Goal: Complete application form

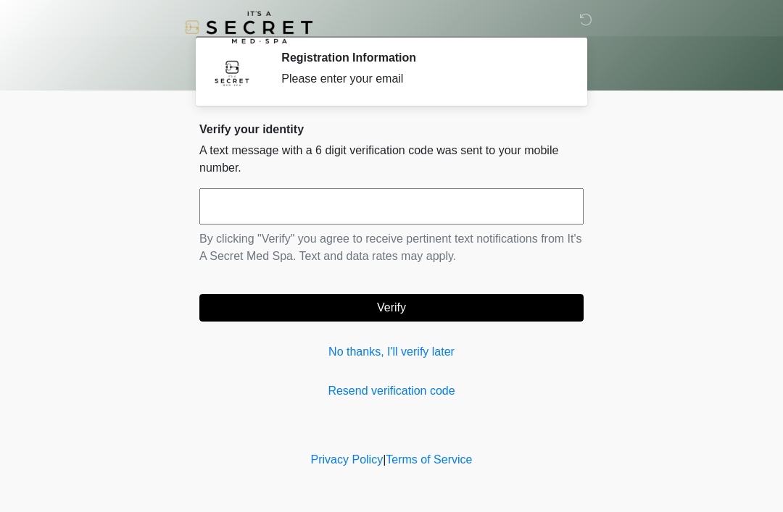
click at [499, 220] on input "text" at bounding box center [391, 206] width 384 height 36
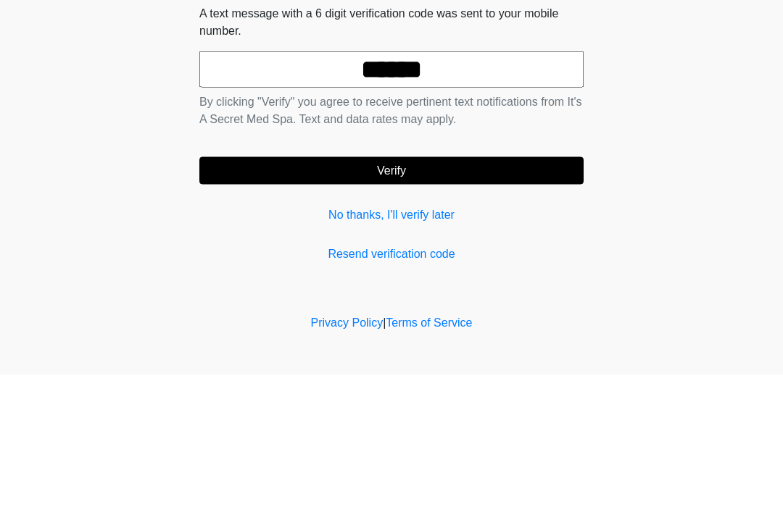
type input "******"
click at [512, 294] on button "Verify" at bounding box center [391, 308] width 384 height 28
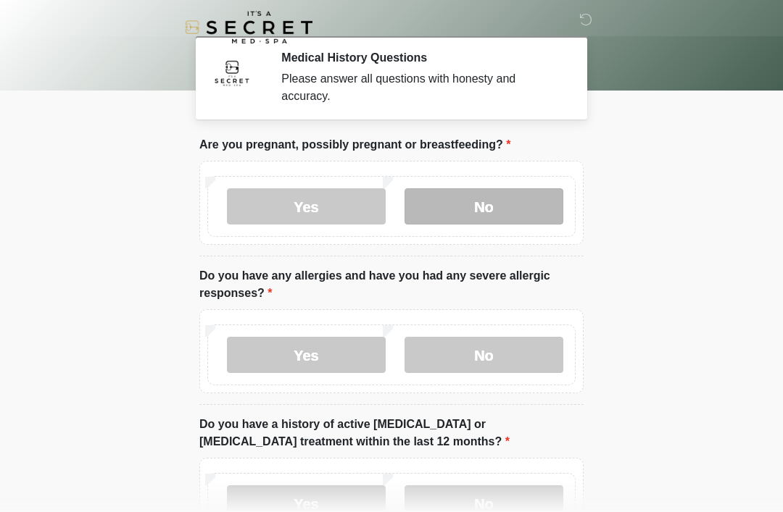
click at [525, 216] on label "No" at bounding box center [483, 206] width 159 height 36
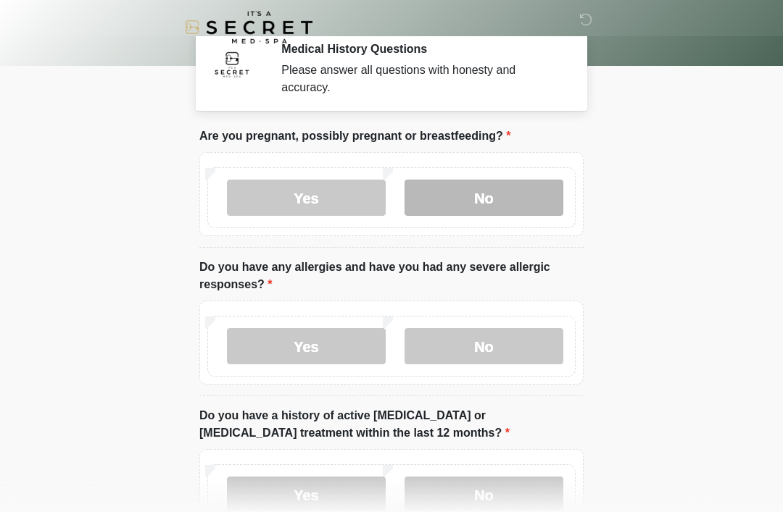
scroll to position [78, 0]
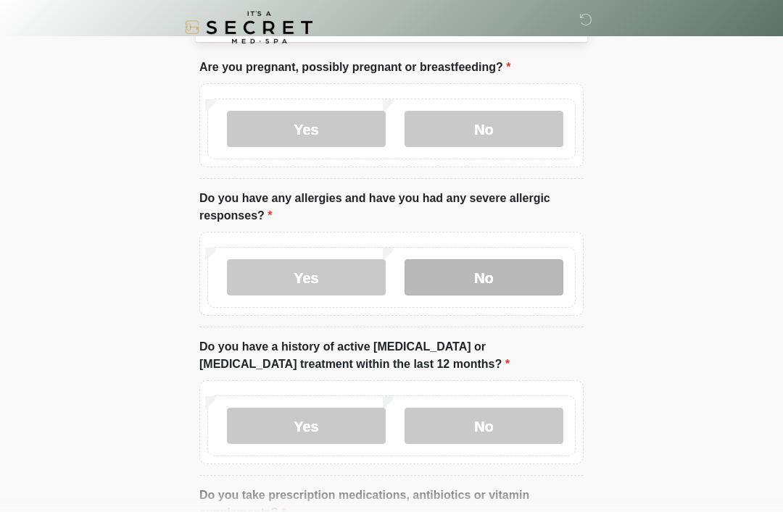
click at [527, 284] on label "No" at bounding box center [483, 277] width 159 height 36
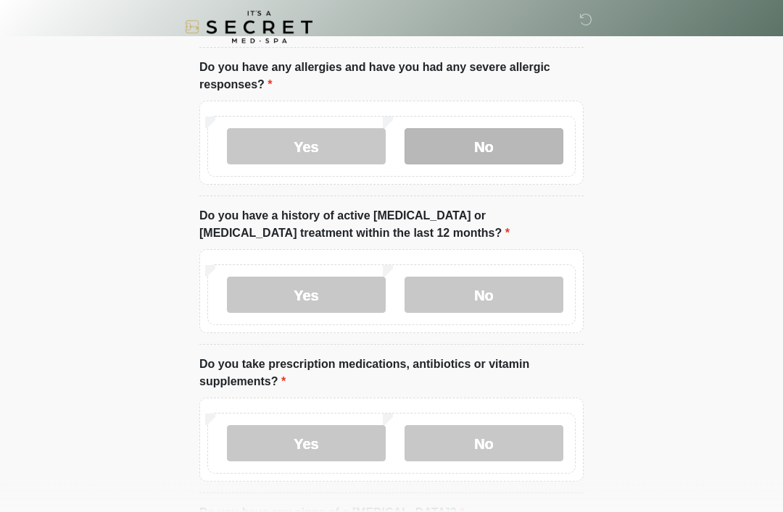
scroll to position [217, 0]
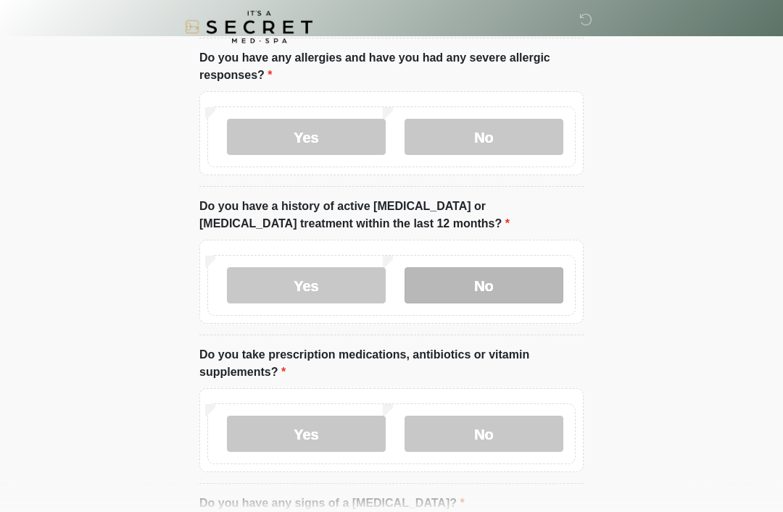
click at [520, 285] on label "No" at bounding box center [483, 286] width 159 height 36
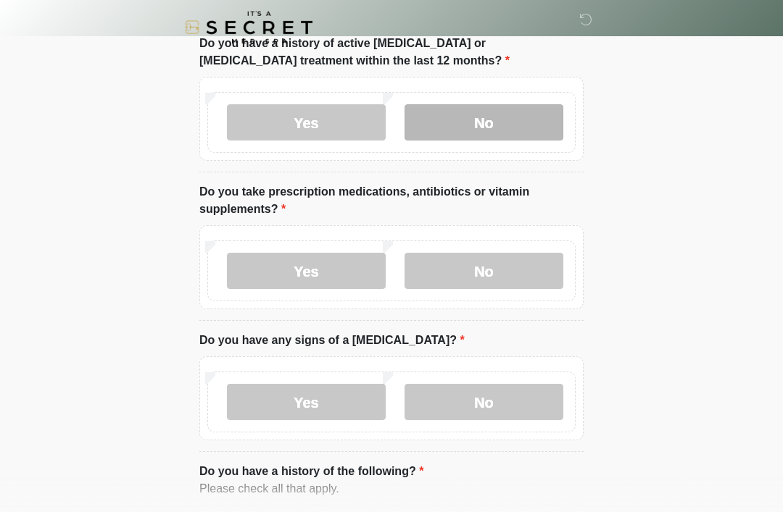
scroll to position [387, 0]
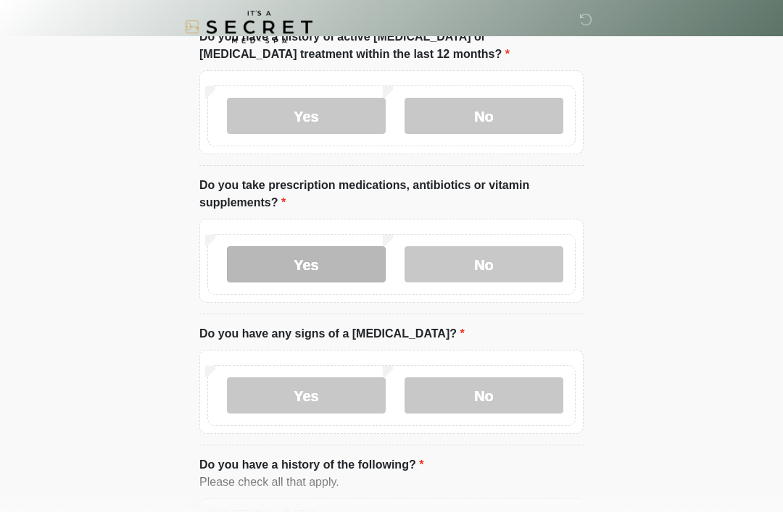
click at [335, 262] on label "Yes" at bounding box center [306, 265] width 159 height 36
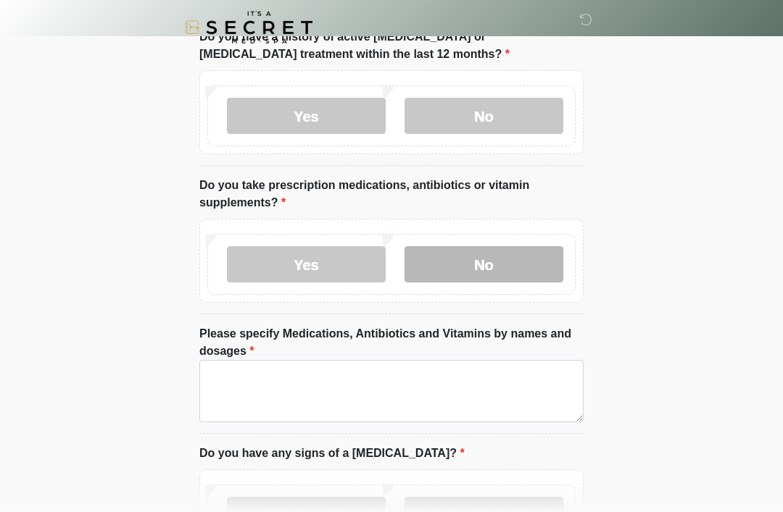
click at [536, 264] on label "No" at bounding box center [483, 264] width 159 height 36
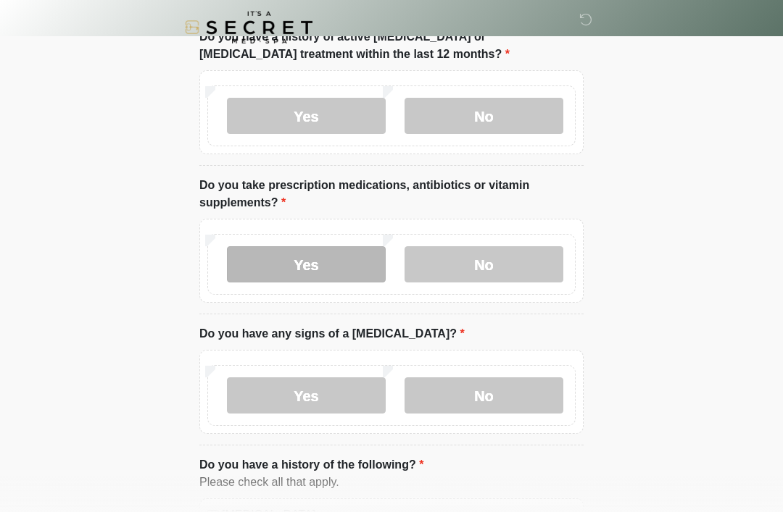
click at [325, 270] on label "Yes" at bounding box center [306, 264] width 159 height 36
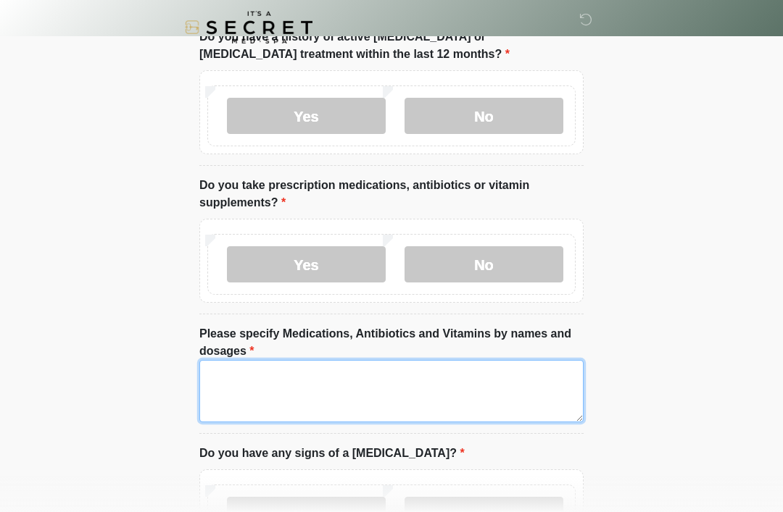
click at [493, 375] on textarea "Please specify Medications, Antibiotics and Vitamins by names and dosages" at bounding box center [391, 391] width 384 height 62
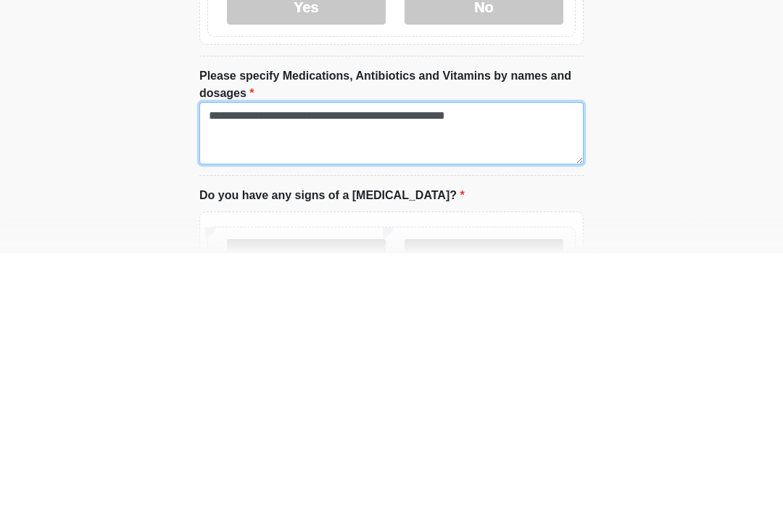
click at [511, 361] on textarea "**********" at bounding box center [391, 392] width 384 height 62
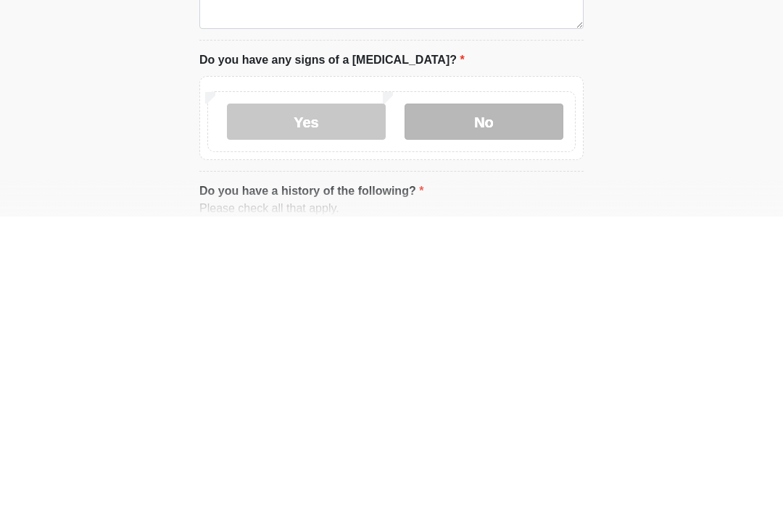
click at [509, 399] on label "No" at bounding box center [483, 417] width 159 height 36
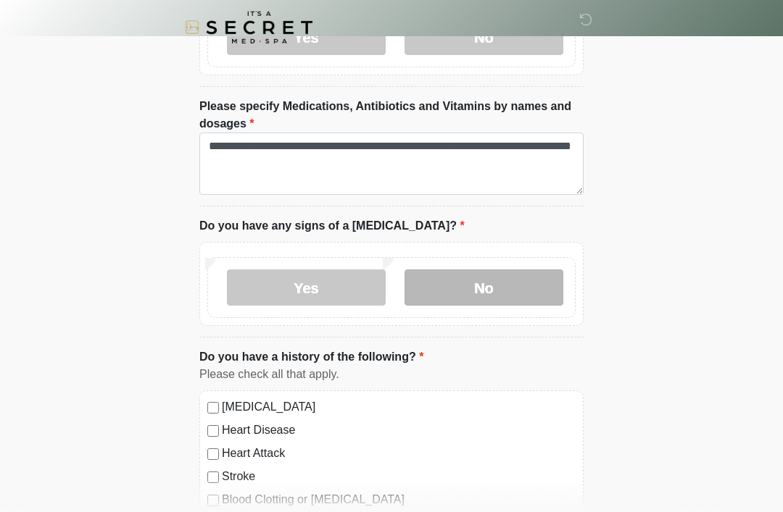
scroll to position [544, 0]
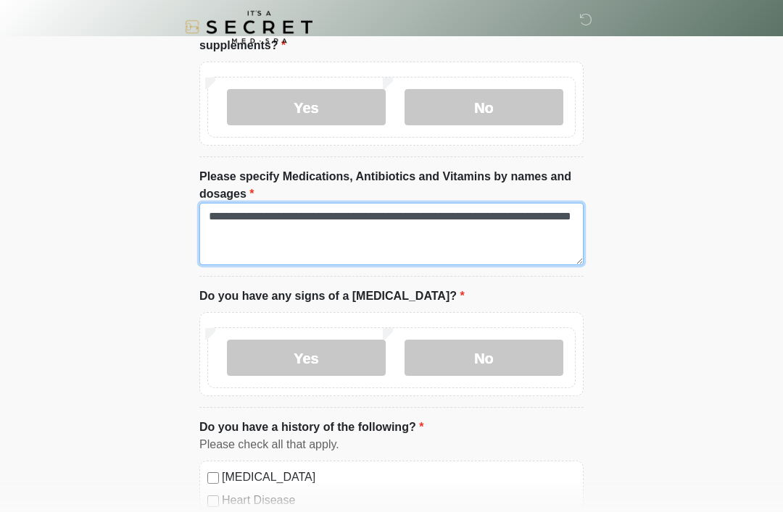
click at [461, 234] on textarea "**********" at bounding box center [391, 235] width 384 height 62
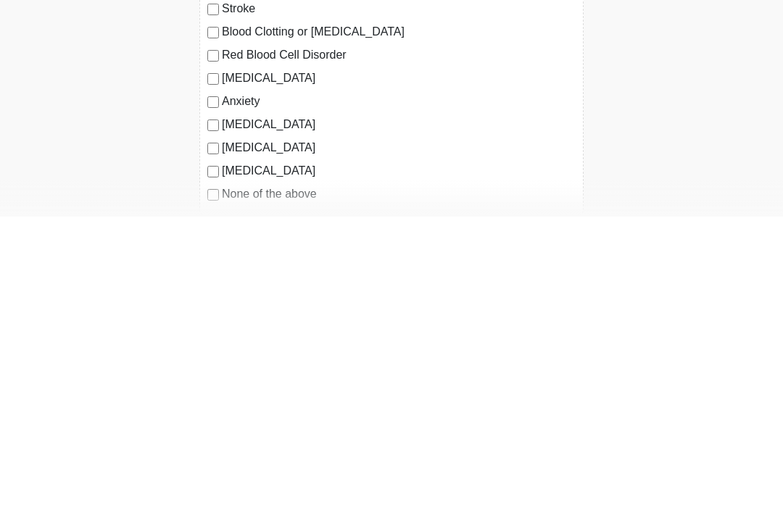
type textarea "**********"
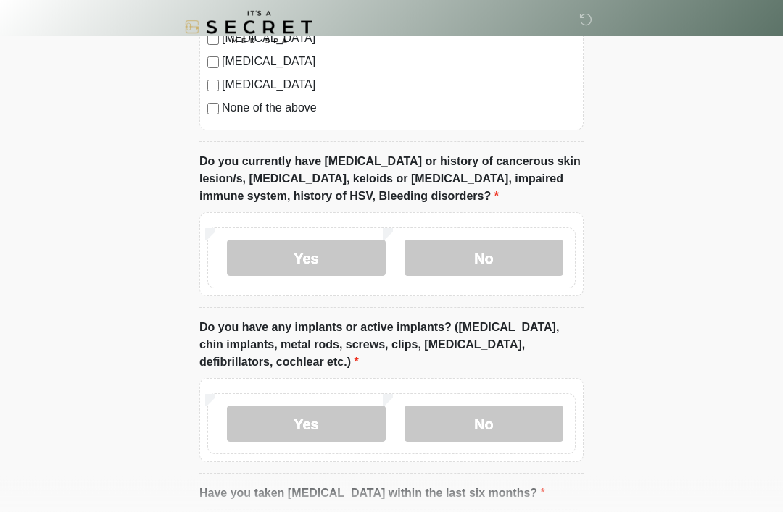
scroll to position [1169, 0]
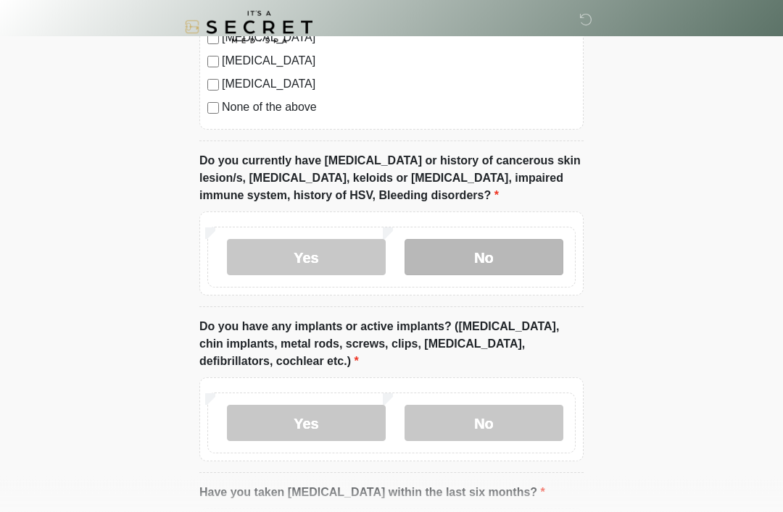
click at [533, 256] on label "No" at bounding box center [483, 258] width 159 height 36
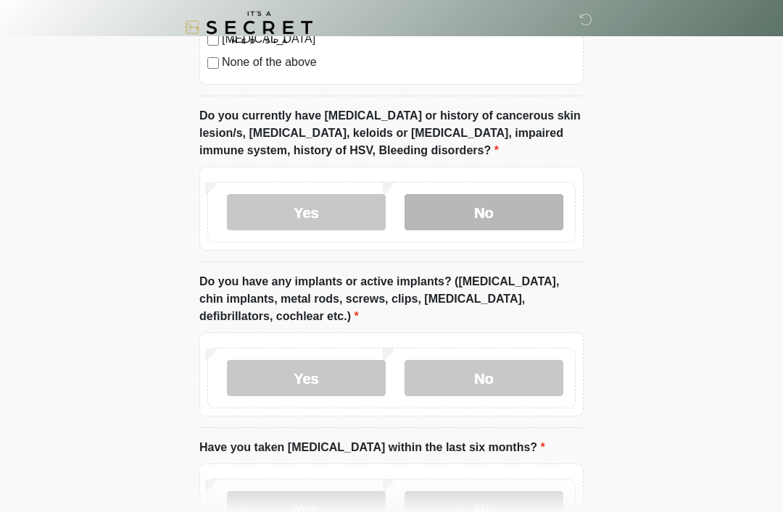
scroll to position [1330, 0]
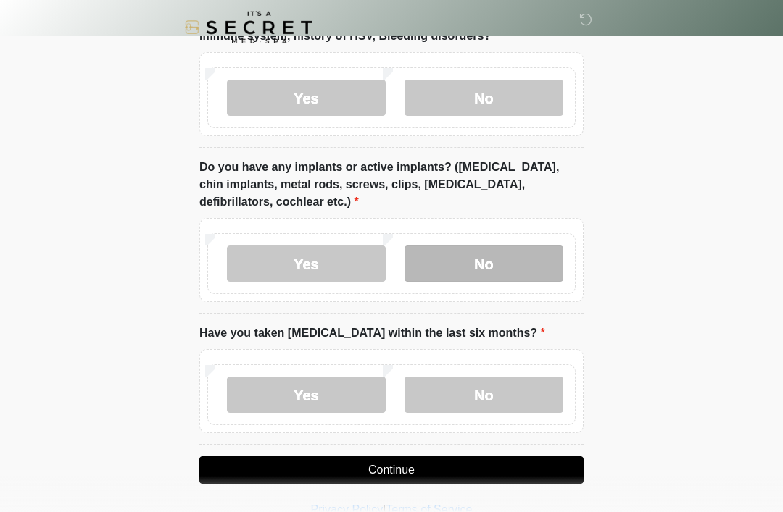
click at [530, 254] on label "No" at bounding box center [483, 264] width 159 height 36
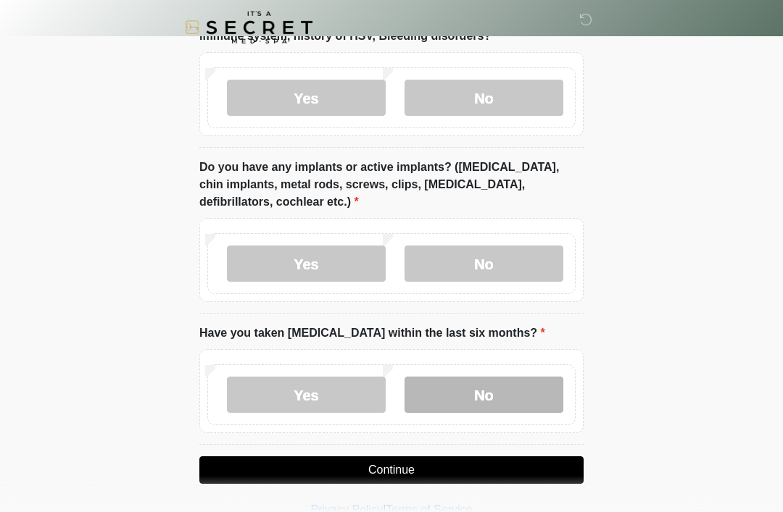
click at [517, 396] on label "No" at bounding box center [483, 395] width 159 height 36
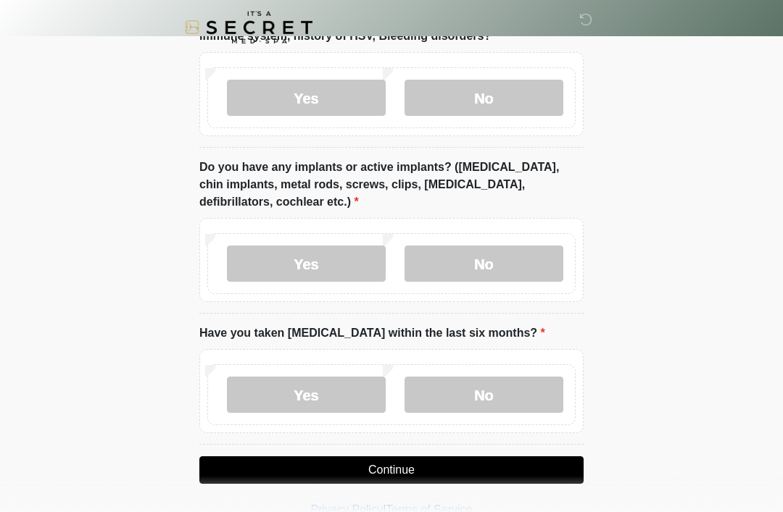
click at [508, 465] on button "Continue" at bounding box center [391, 470] width 384 height 28
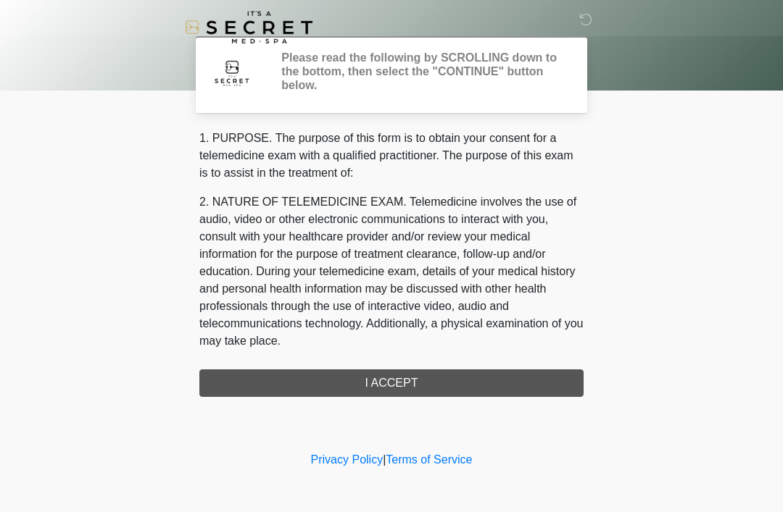
scroll to position [0, 0]
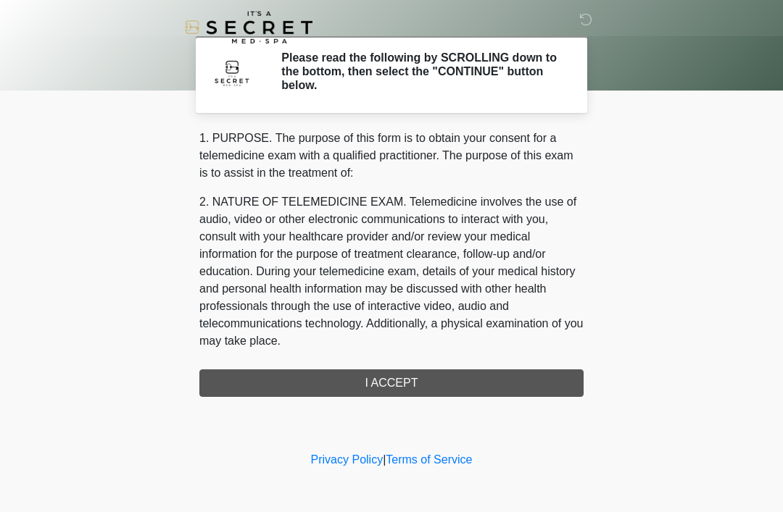
click at [514, 382] on div "1. PURPOSE. The purpose of this form is to obtain your consent for a telemedici…" at bounding box center [391, 263] width 384 height 267
click at [436, 383] on div "1. PURPOSE. The purpose of this form is to obtain your consent for a telemedici…" at bounding box center [391, 263] width 384 height 267
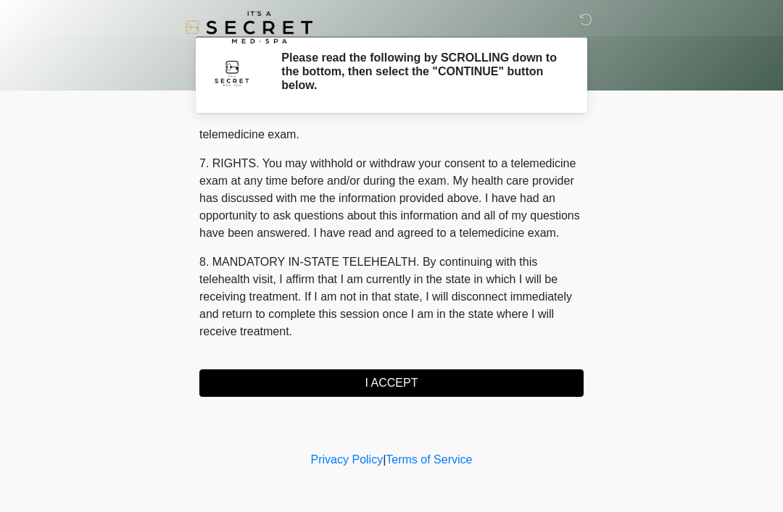
scroll to position [618, 0]
click at [424, 383] on button "I ACCEPT" at bounding box center [391, 384] width 384 height 28
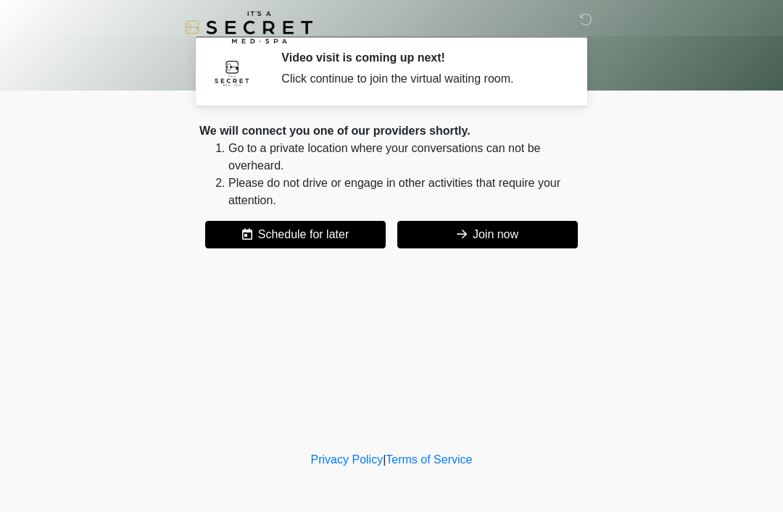
click at [534, 239] on button "Join now" at bounding box center [487, 235] width 180 height 28
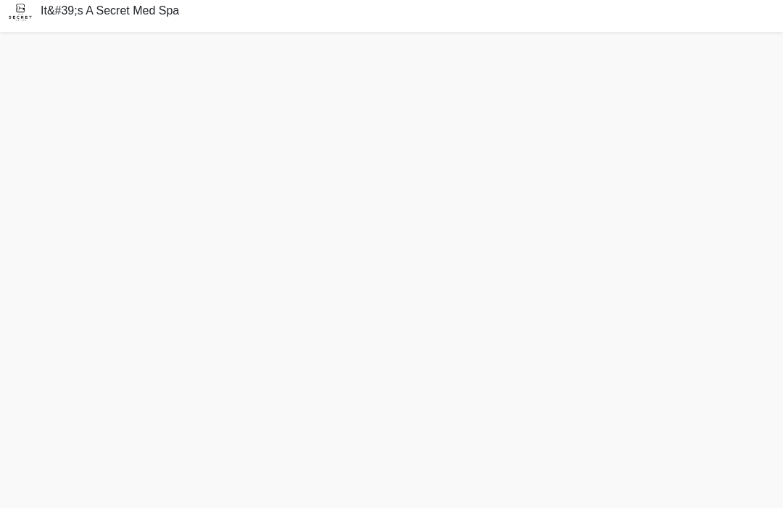
scroll to position [4, 0]
